Goal: Task Accomplishment & Management: Complete application form

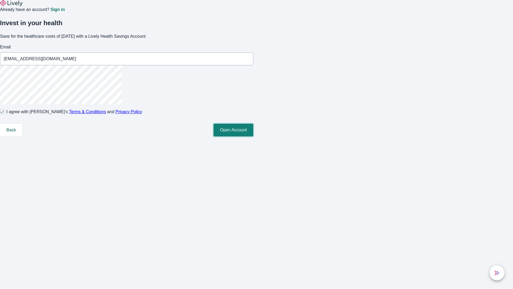
click at [253, 136] on button "Open Account" at bounding box center [234, 129] width 40 height 13
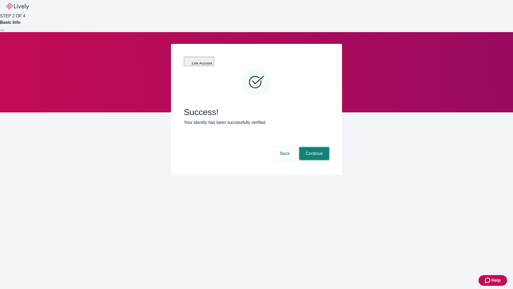
click at [314, 147] on button "Continue" at bounding box center [314, 153] width 30 height 13
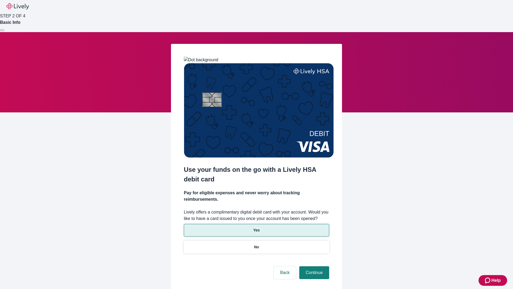
click at [256, 227] on p "Yes" at bounding box center [256, 230] width 6 height 6
click at [314, 266] on button "Continue" at bounding box center [314, 272] width 30 height 13
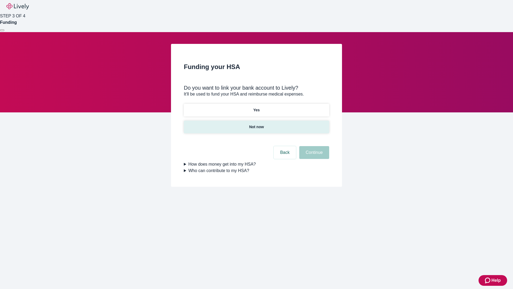
click at [256, 124] on p "Not now" at bounding box center [256, 127] width 15 height 6
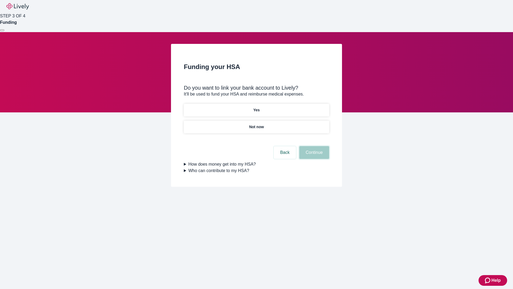
click at [314, 156] on button "Continue" at bounding box center [314, 152] width 30 height 13
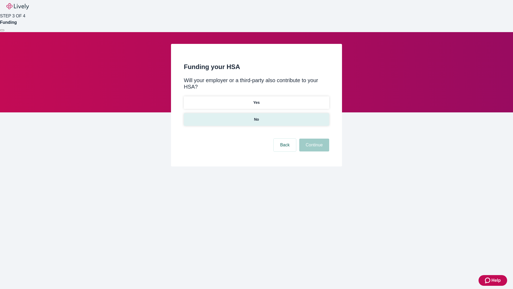
click at [256, 117] on p "No" at bounding box center [256, 120] width 5 height 6
click at [314, 138] on button "Continue" at bounding box center [314, 144] width 30 height 13
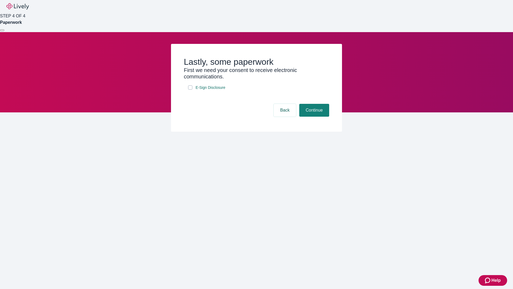
click at [190, 90] on input "E-Sign Disclosure" at bounding box center [190, 87] width 4 height 4
checkbox input "true"
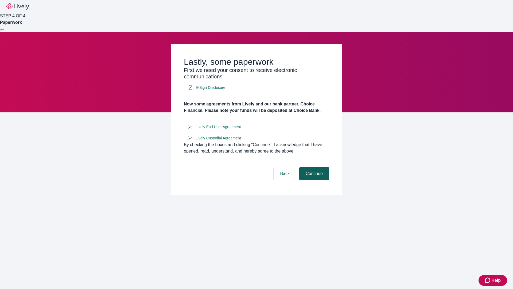
click at [314, 180] on button "Continue" at bounding box center [314, 173] width 30 height 13
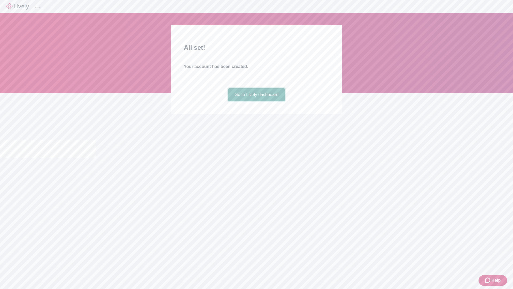
click at [256, 101] on link "Go to Lively dashboard" at bounding box center [256, 94] width 57 height 13
